Goal: Find specific page/section: Find specific page/section

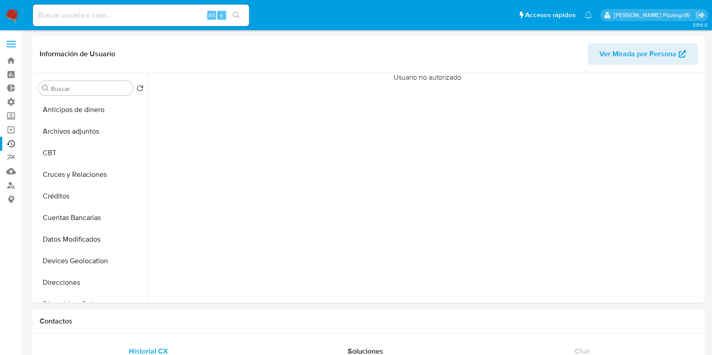
select select "10"
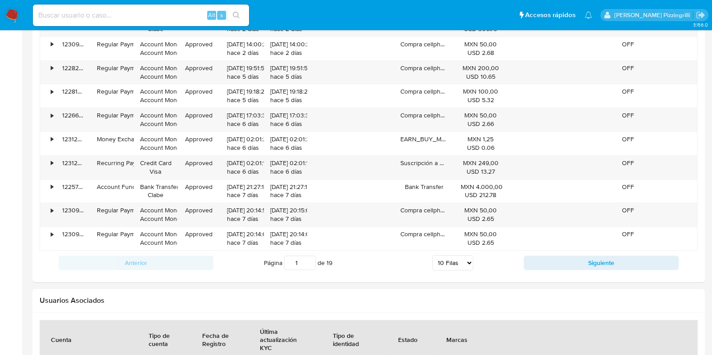
scroll to position [380, 0]
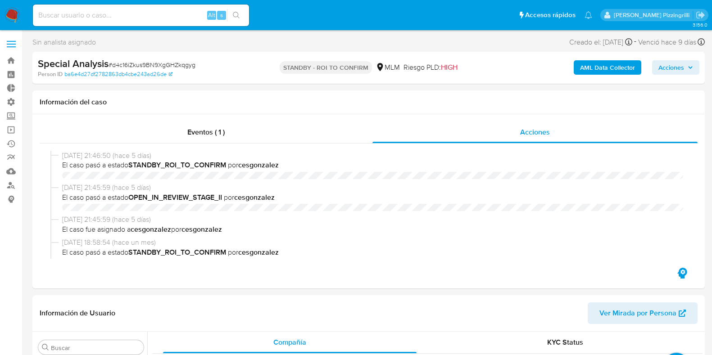
select select "10"
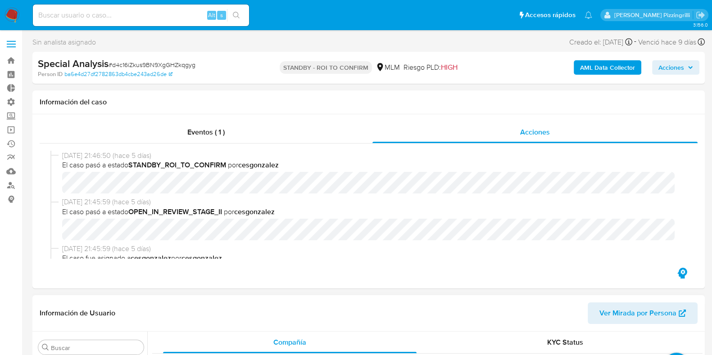
scroll to position [380, 0]
click at [221, 136] on span "Eventos ( 1 )" at bounding box center [205, 132] width 37 height 10
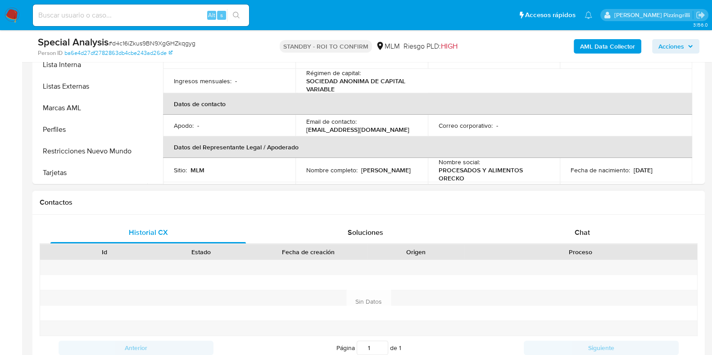
scroll to position [282, 0]
click at [93, 158] on button "Restricciones Nuevo Mundo" at bounding box center [87, 150] width 105 height 22
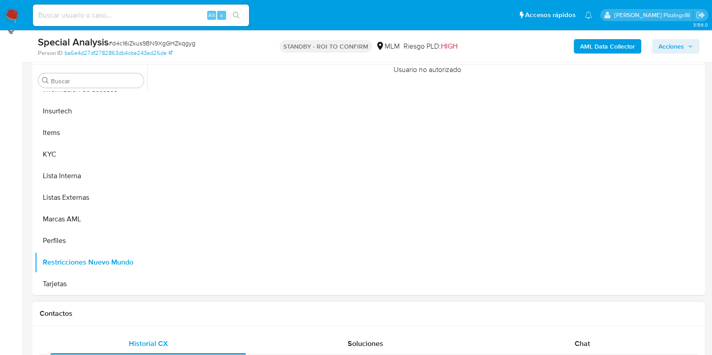
scroll to position [112, 0]
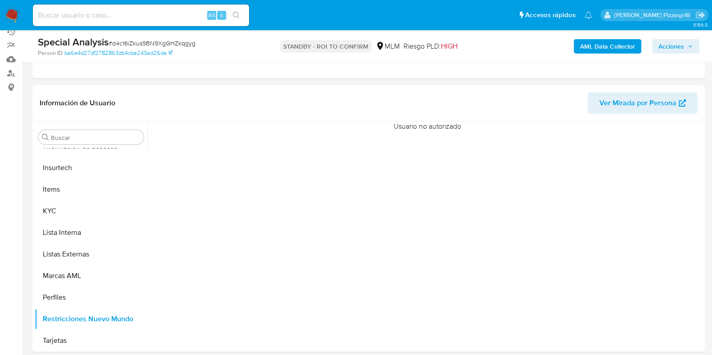
click at [9, 19] on img at bounding box center [12, 15] width 15 height 15
